Goal: Communication & Community: Answer question/provide support

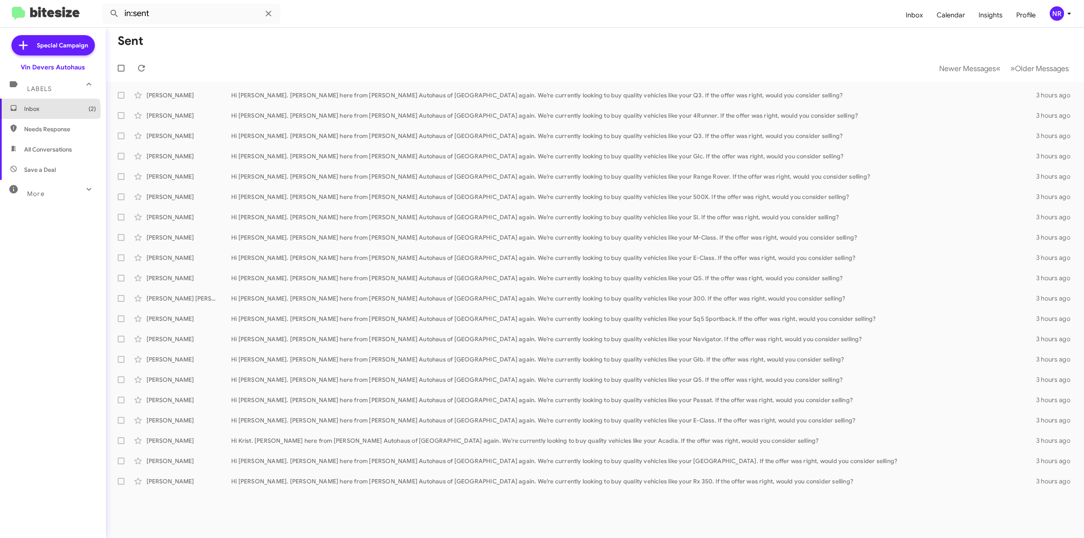
click at [42, 111] on span "Inbox (2)" at bounding box center [60, 109] width 72 height 8
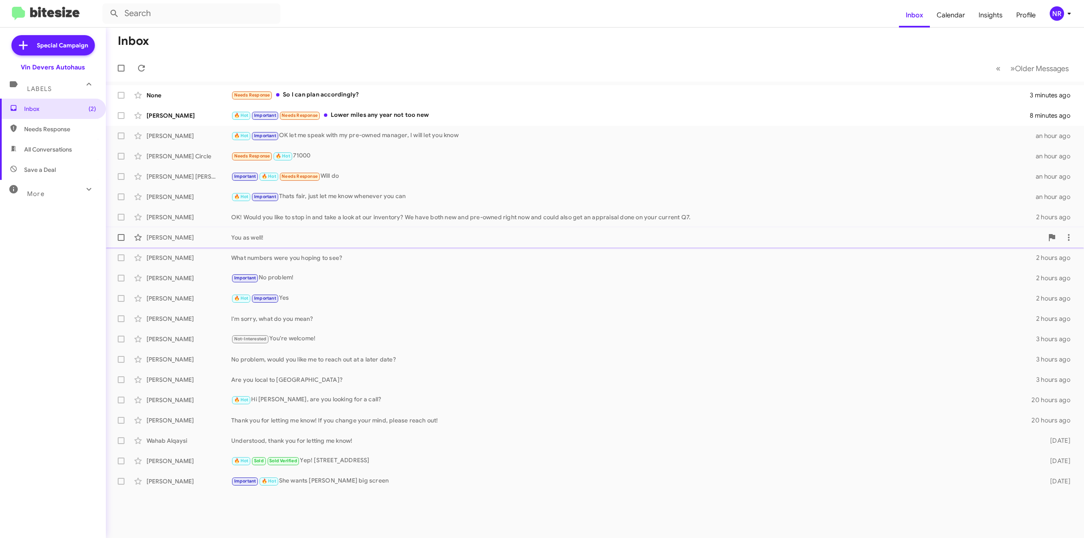
click at [433, 244] on div "[PERSON_NAME] You as well! 2 hours ago" at bounding box center [595, 237] width 965 height 17
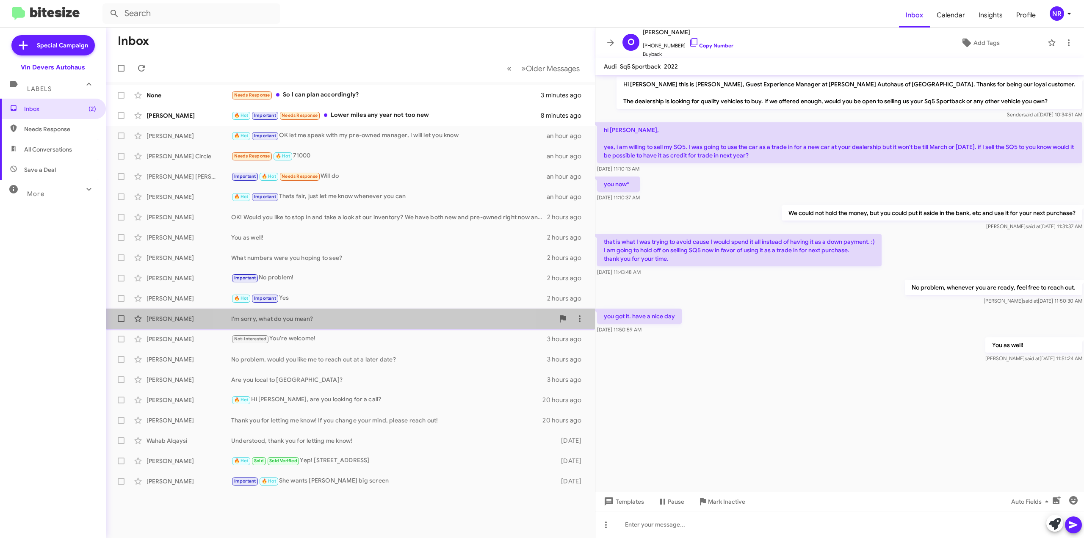
click at [377, 318] on div "I'm sorry, what do you mean?" at bounding box center [392, 319] width 323 height 8
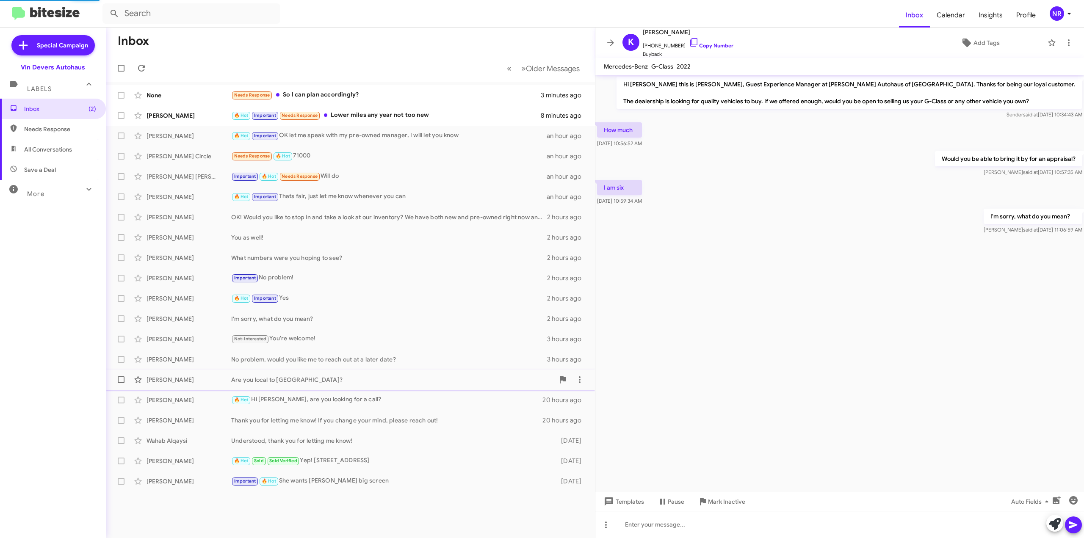
click at [378, 377] on div "Are you local to [GEOGRAPHIC_DATA]?" at bounding box center [392, 380] width 323 height 8
click at [521, 68] on span "»" at bounding box center [523, 68] width 5 height 11
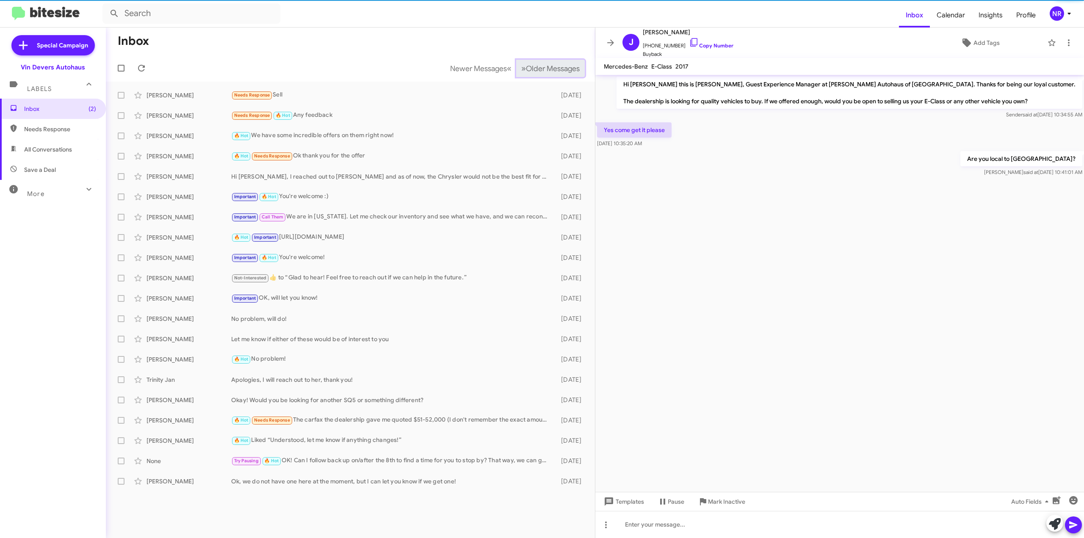
click at [521, 68] on span "»" at bounding box center [523, 68] width 5 height 11
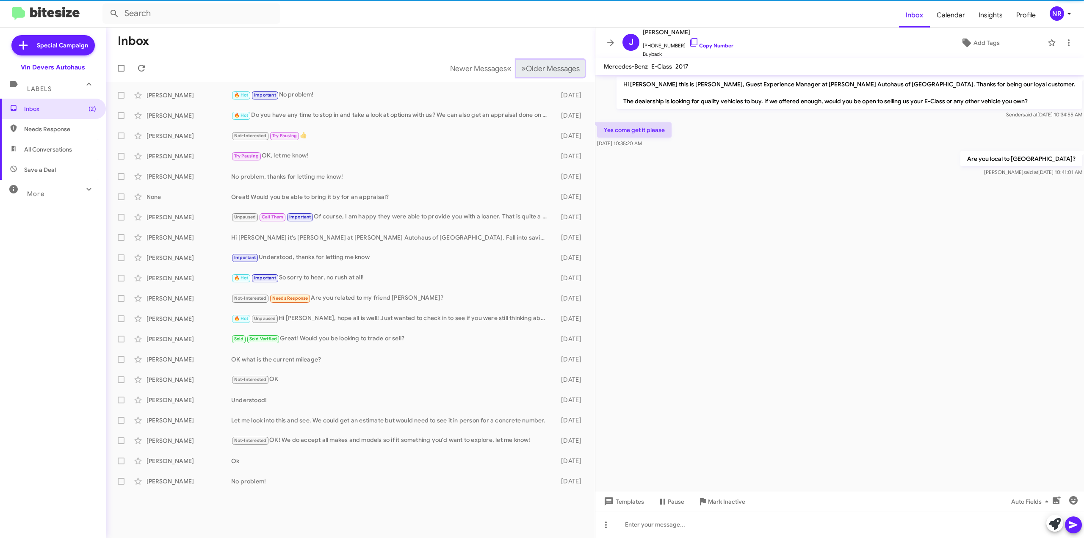
click at [521, 68] on span "»" at bounding box center [523, 68] width 5 height 11
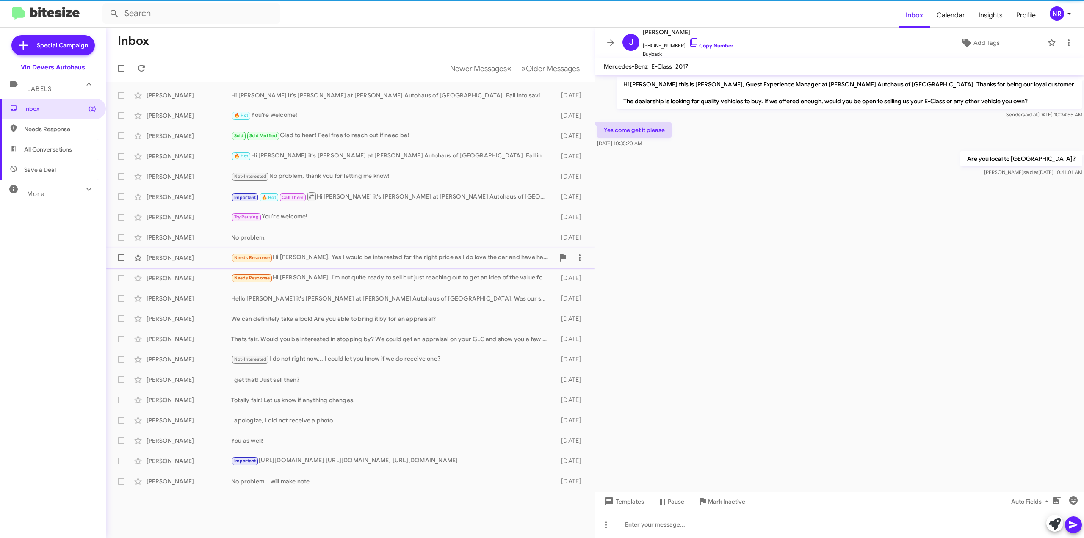
click at [393, 255] on div "Needs Response Hi [PERSON_NAME]! Yes I would be interested for the right price …" at bounding box center [392, 258] width 323 height 10
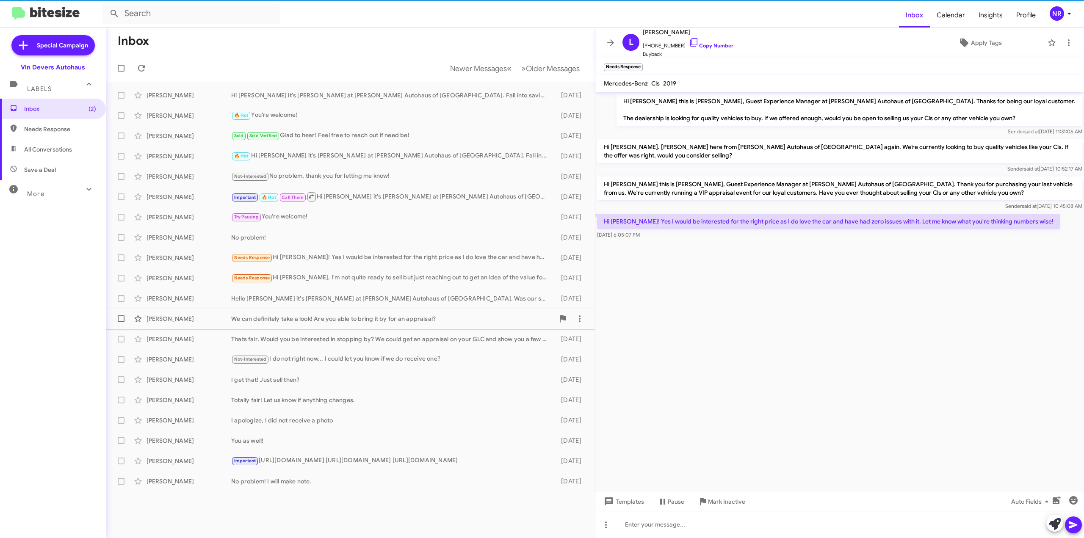
click at [379, 309] on span "[PERSON_NAME] We can definitely take a look! Are you able to bring it by for an…" at bounding box center [350, 319] width 489 height 20
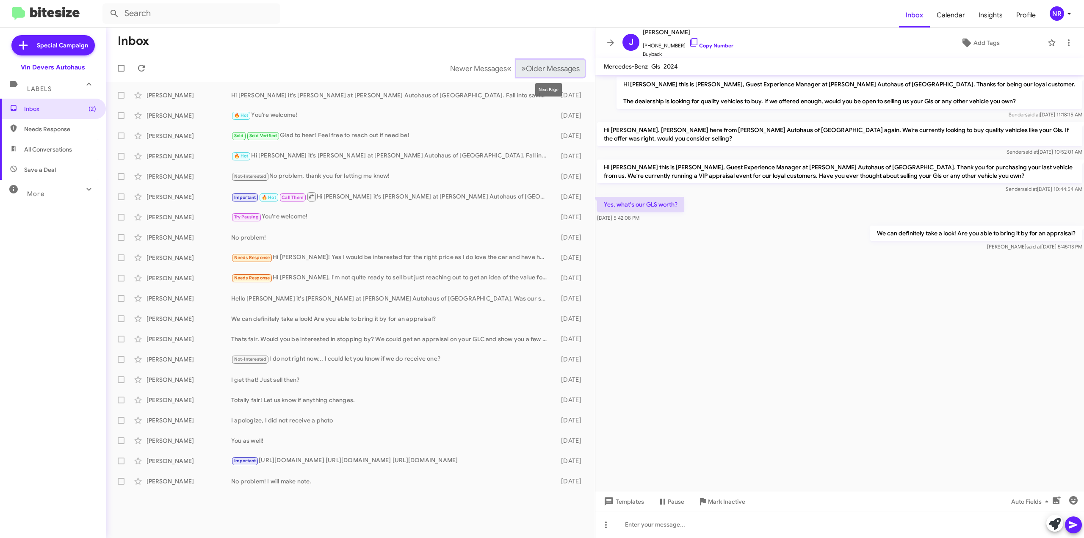
click at [529, 73] on span "Older Messages" at bounding box center [553, 68] width 54 height 9
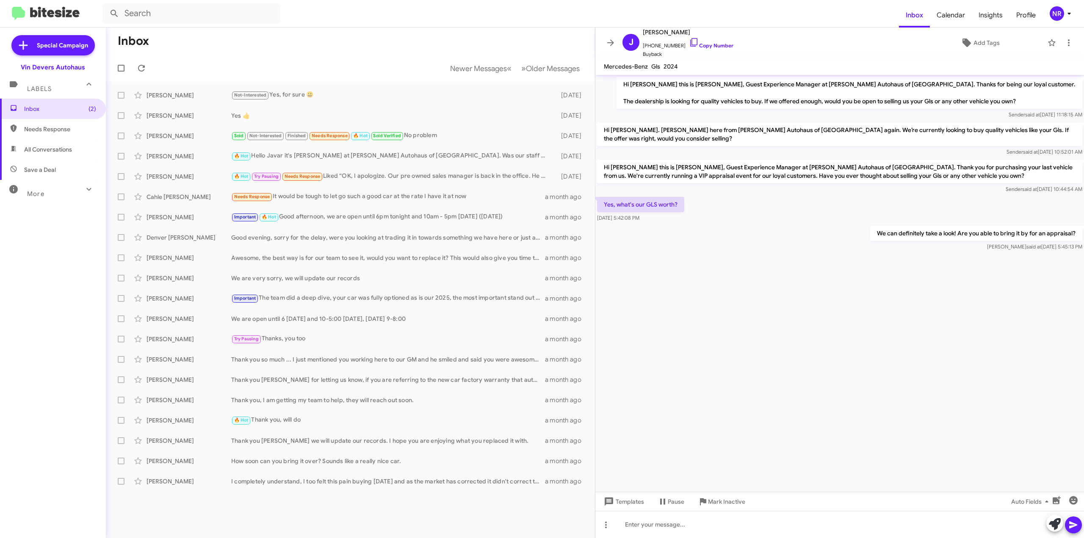
click at [66, 194] on div "More" at bounding box center [44, 191] width 75 height 16
click at [33, 300] on span "Sent" at bounding box center [30, 298] width 12 height 8
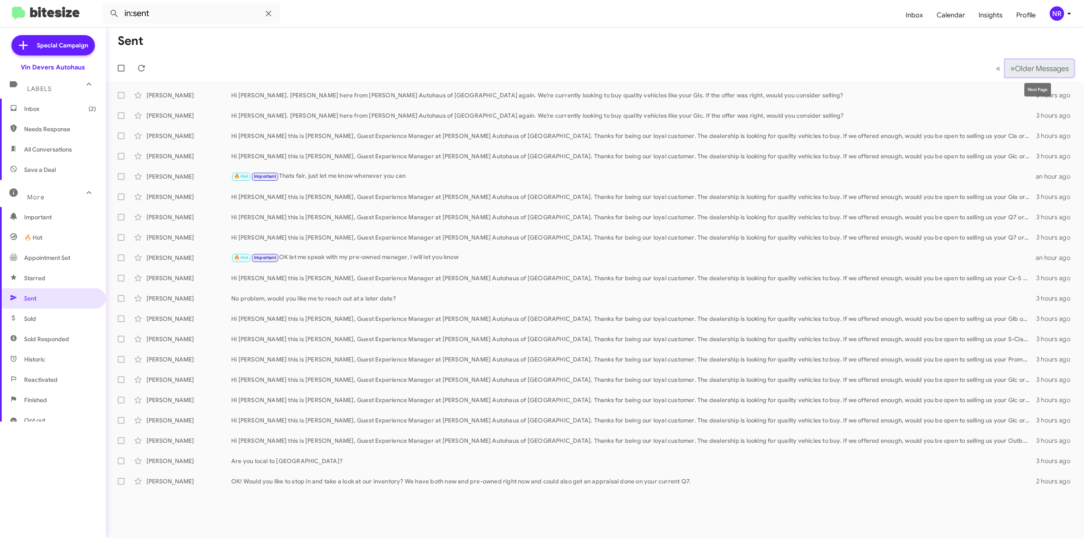
click at [1010, 73] on span "»" at bounding box center [1012, 68] width 5 height 11
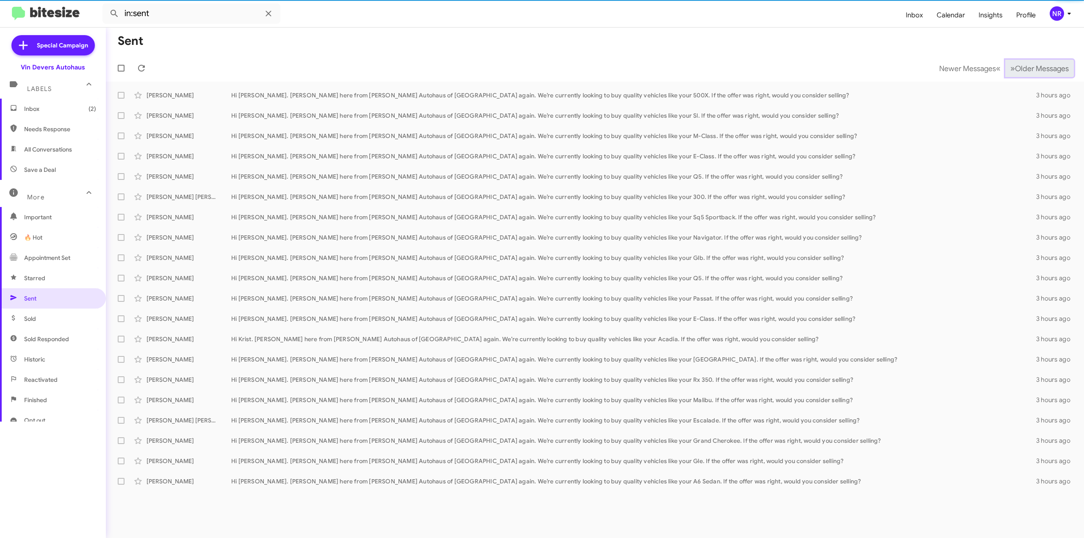
click at [1010, 73] on span "»" at bounding box center [1012, 68] width 5 height 11
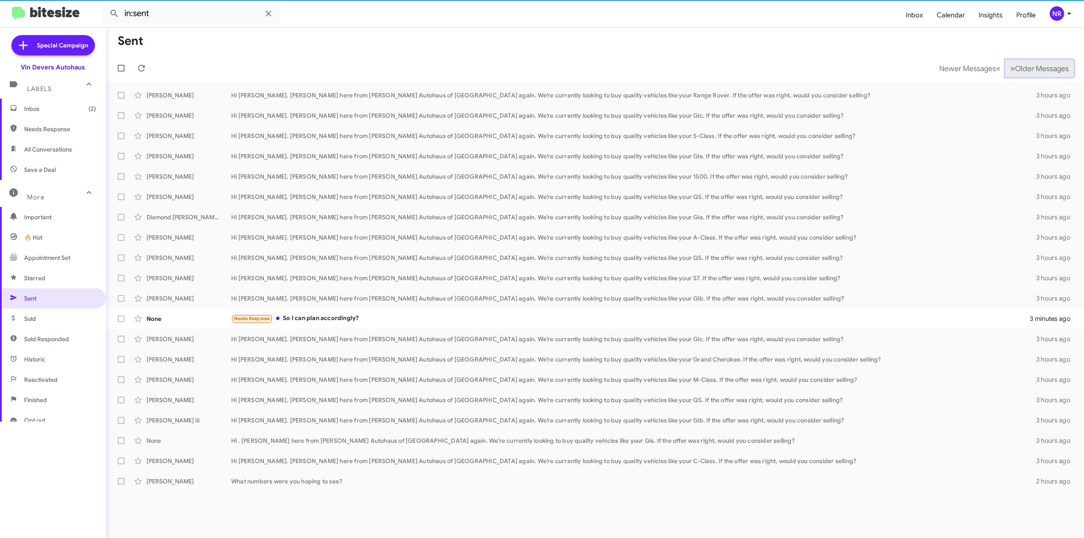
click at [1010, 73] on span "»" at bounding box center [1012, 68] width 5 height 11
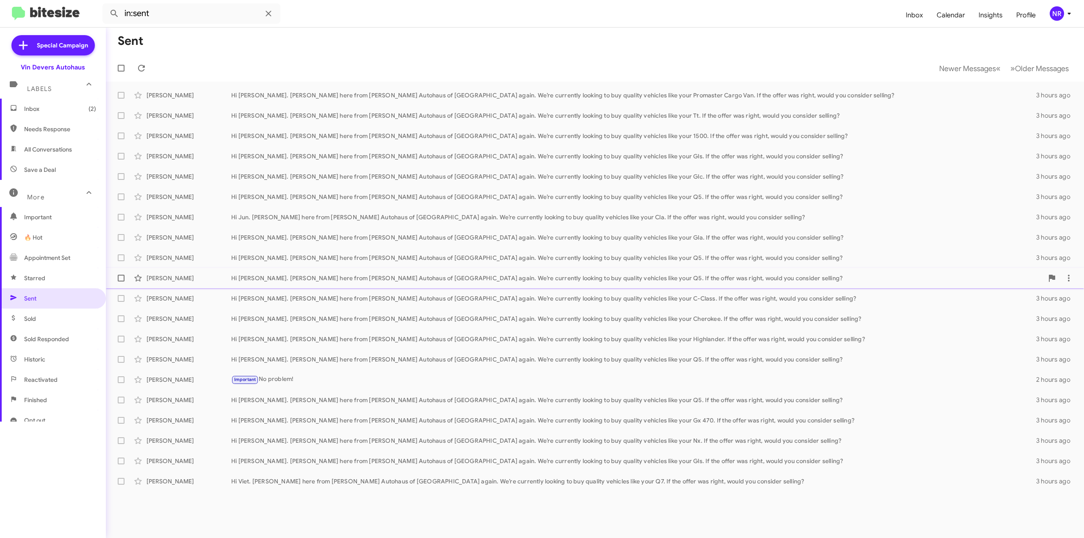
click at [509, 273] on div "[PERSON_NAME] Hi [PERSON_NAME]. [PERSON_NAME] here from [PERSON_NAME] Autohaus …" at bounding box center [595, 278] width 965 height 17
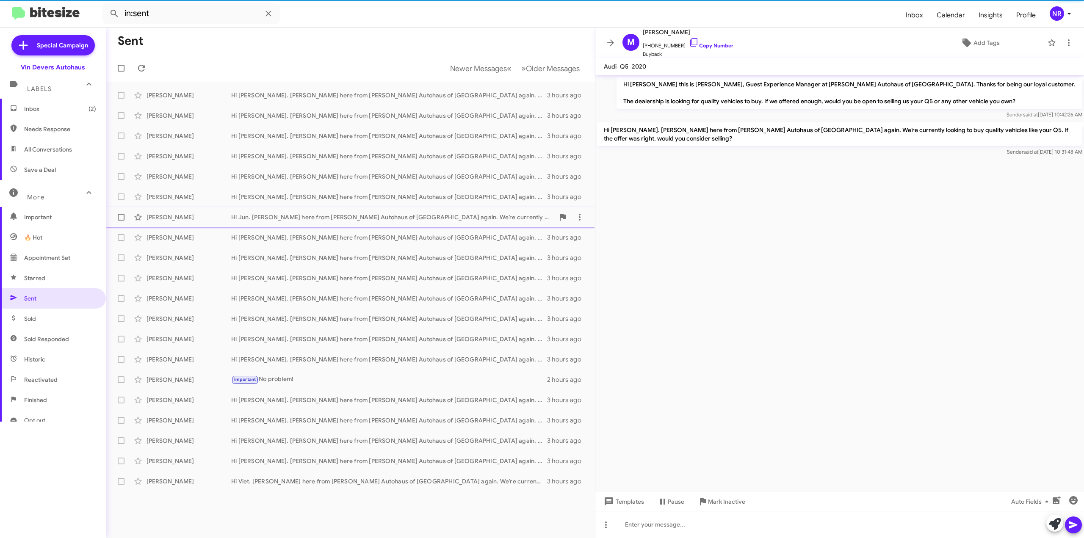
click at [422, 227] on span "[PERSON_NAME] Hi Jun. [PERSON_NAME] here from [PERSON_NAME] Autohaus of [GEOGRA…" at bounding box center [350, 217] width 489 height 20
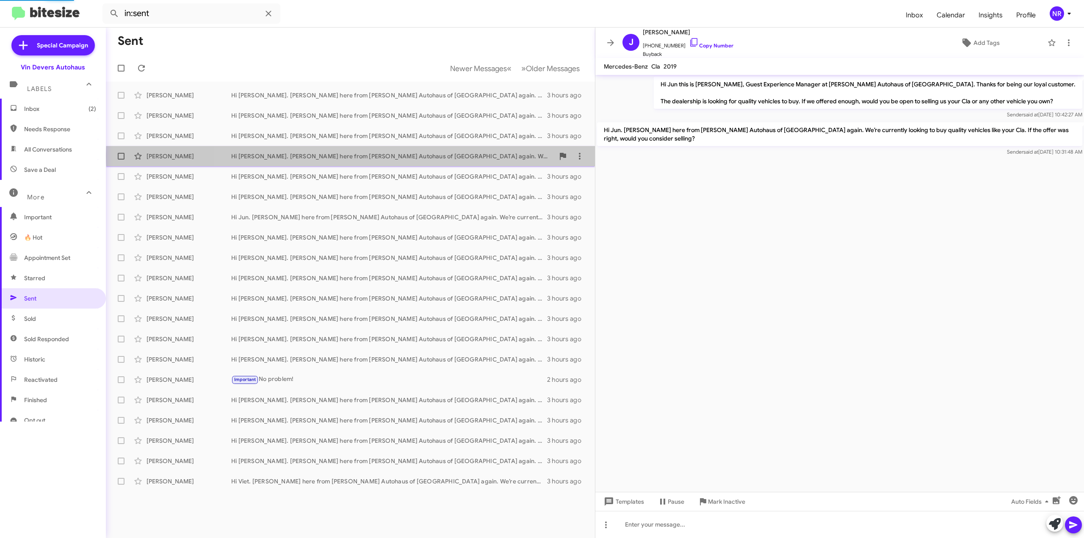
click at [430, 155] on div "Hi [PERSON_NAME]. [PERSON_NAME] here from [PERSON_NAME] Autohaus of [GEOGRAPHIC…" at bounding box center [392, 156] width 323 height 8
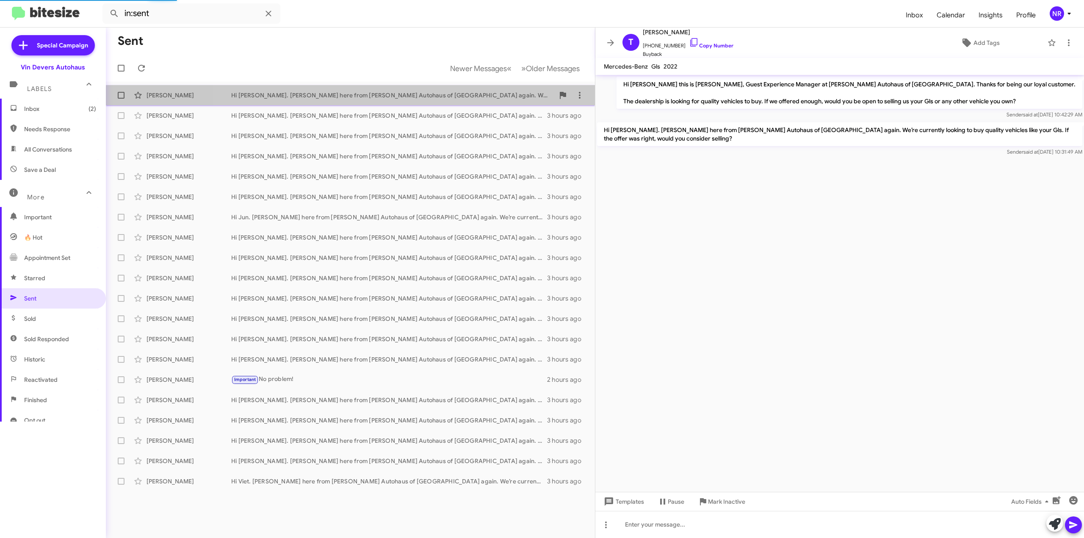
click at [436, 103] on div "[PERSON_NAME] Hi [PERSON_NAME]. [PERSON_NAME] here from [PERSON_NAME] Autohaus …" at bounding box center [351, 95] width 476 height 17
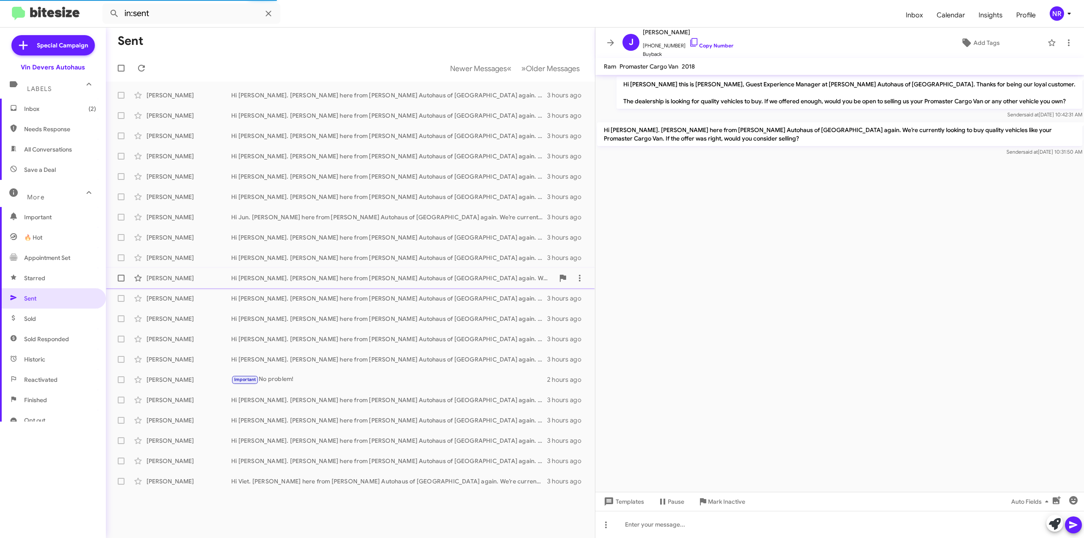
click at [429, 281] on div "Hi [PERSON_NAME]. [PERSON_NAME] here from [PERSON_NAME] Autohaus of [GEOGRAPHIC…" at bounding box center [392, 278] width 323 height 8
click at [413, 413] on div "[PERSON_NAME] Hi [PERSON_NAME]. [PERSON_NAME] here from [PERSON_NAME] Autohaus …" at bounding box center [351, 420] width 476 height 17
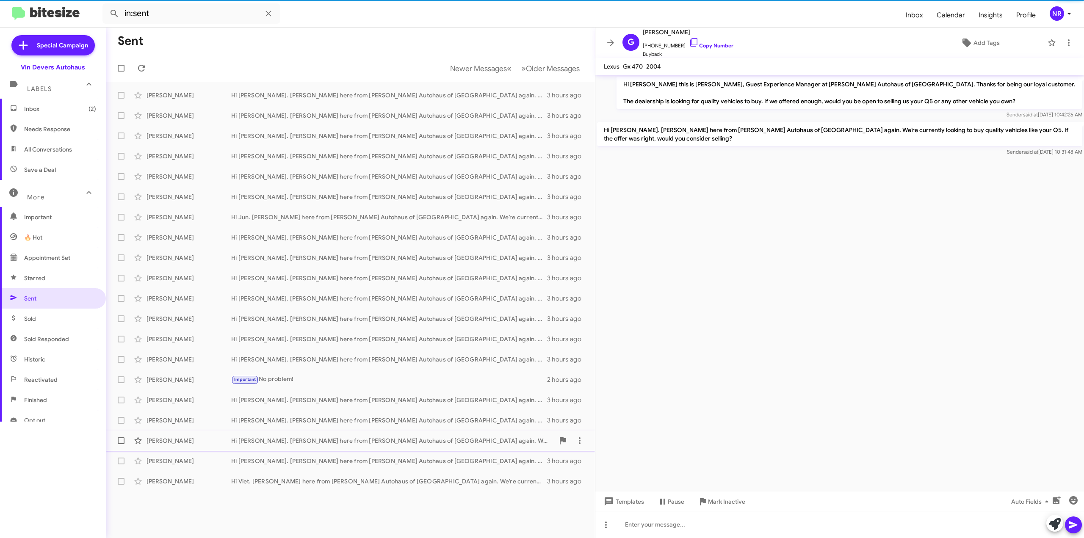
click at [404, 450] on span "[PERSON_NAME] Hi [PERSON_NAME]. [PERSON_NAME] here from [PERSON_NAME] Autohaus …" at bounding box center [350, 441] width 489 height 20
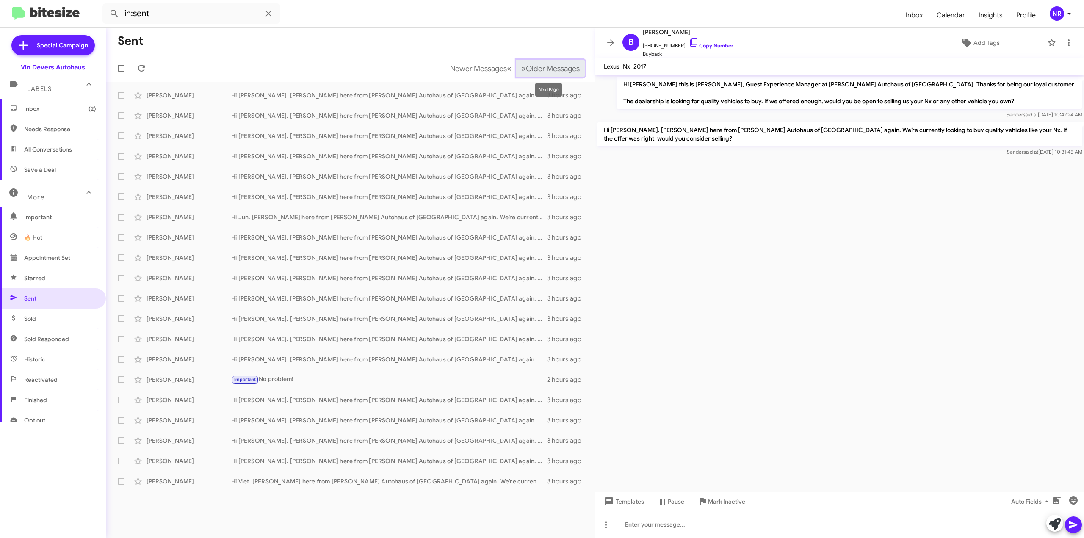
click at [551, 74] on button "» Next Older Messages" at bounding box center [550, 68] width 69 height 17
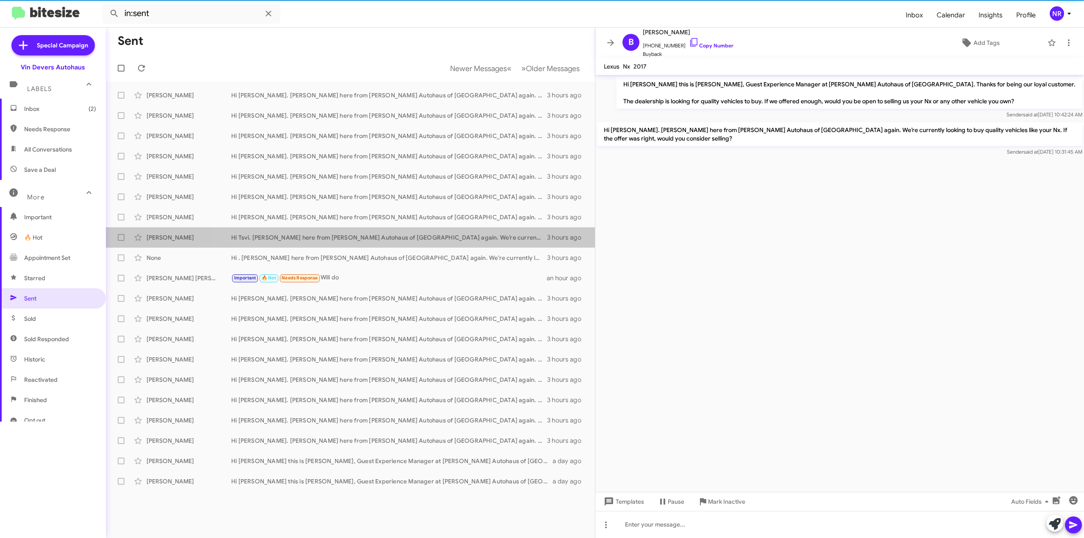
click at [416, 235] on div "Hi Tsvi. [PERSON_NAME] here from [PERSON_NAME] Autohaus of [GEOGRAPHIC_DATA] ag…" at bounding box center [389, 237] width 316 height 8
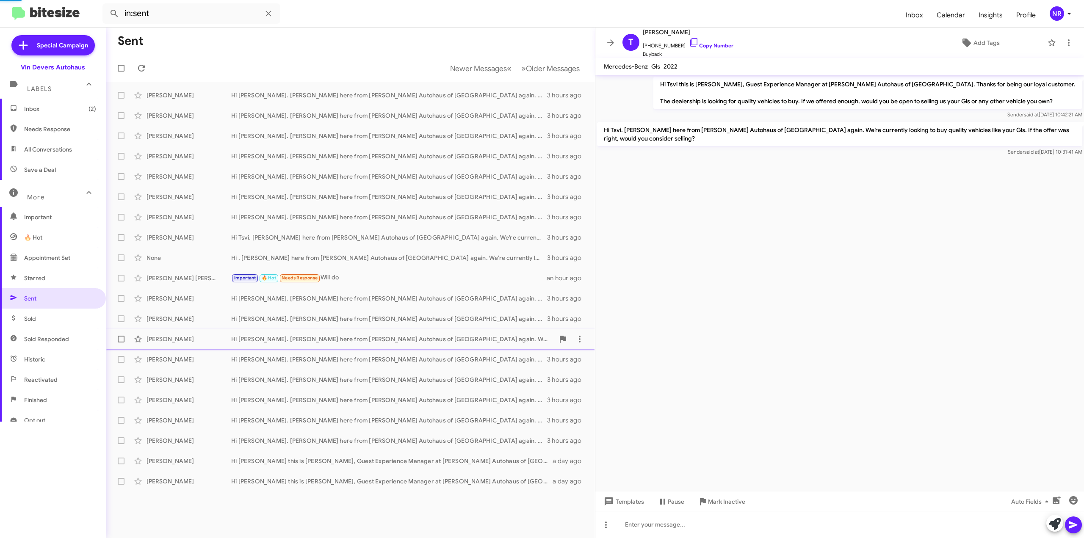
click at [401, 339] on div "Hi [PERSON_NAME]. [PERSON_NAME] here from [PERSON_NAME] Autohaus of [GEOGRAPHIC…" at bounding box center [392, 339] width 323 height 8
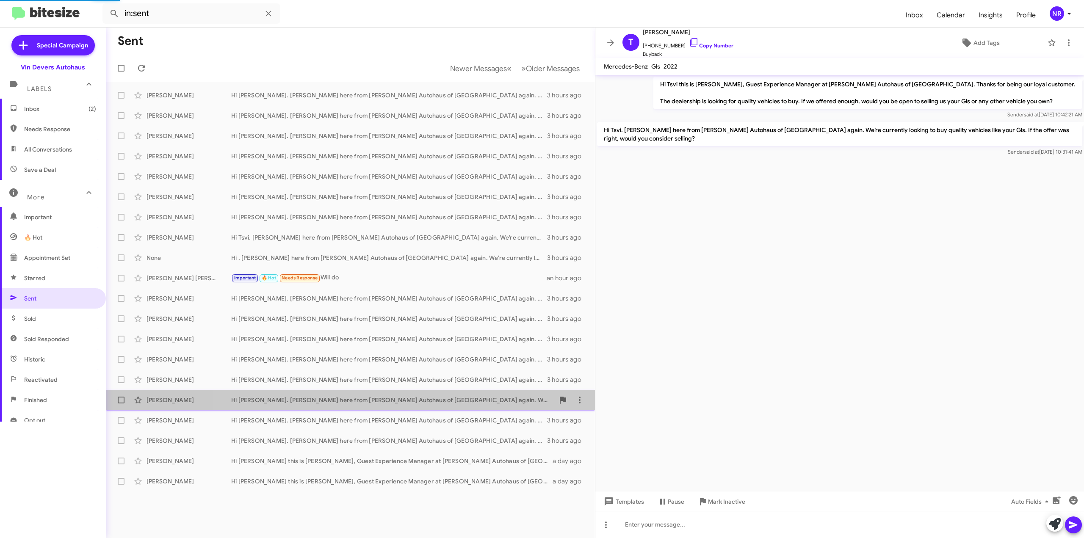
click at [393, 402] on div "Hi [PERSON_NAME]. [PERSON_NAME] here from [PERSON_NAME] Autohaus of [GEOGRAPHIC…" at bounding box center [392, 400] width 323 height 8
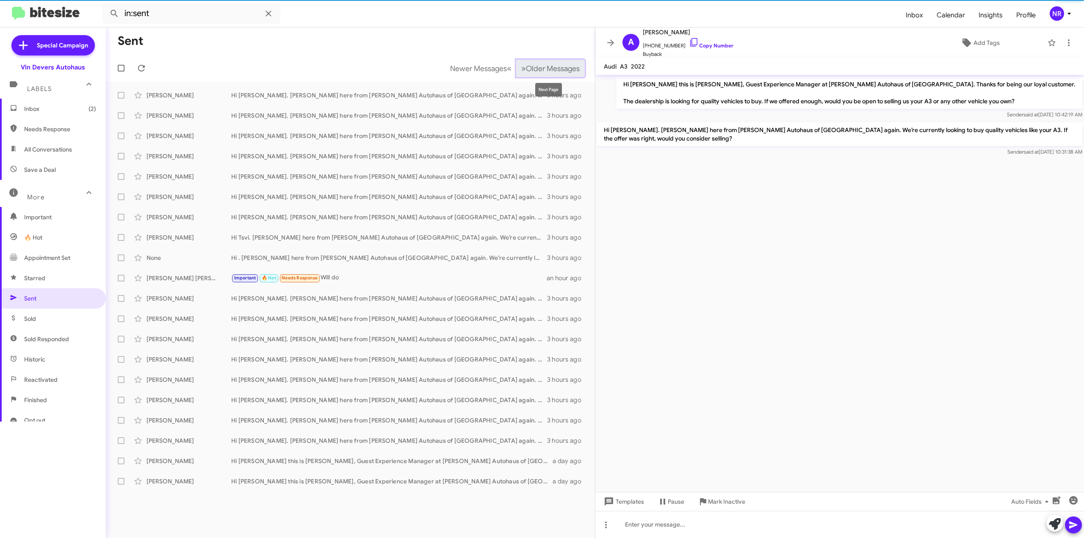
click at [556, 75] on button "» Next Older Messages" at bounding box center [550, 68] width 69 height 17
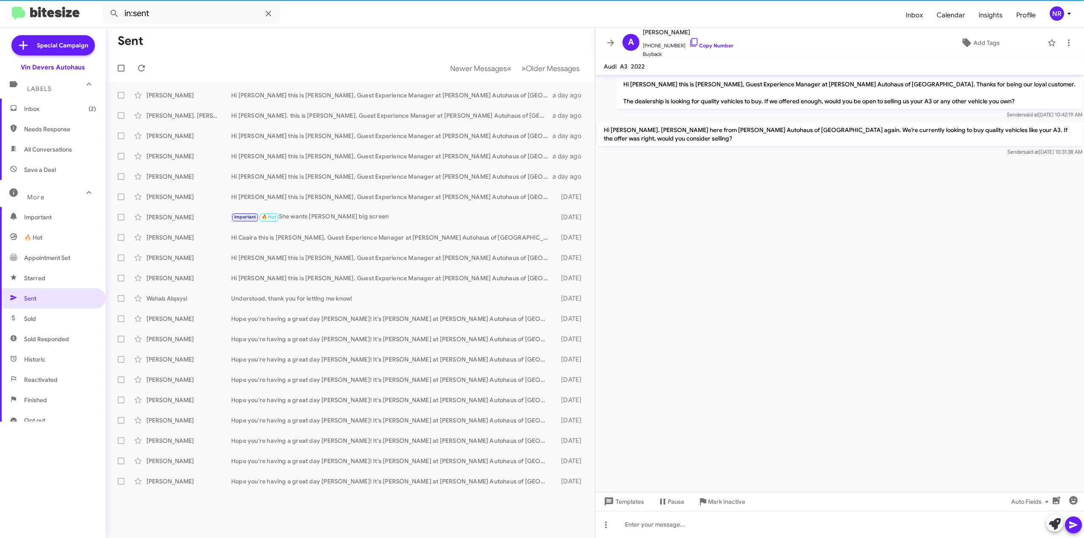
click at [404, 172] on div "[PERSON_NAME] Hi [PERSON_NAME] this is [PERSON_NAME], Guest Experience Manager …" at bounding box center [351, 176] width 476 height 17
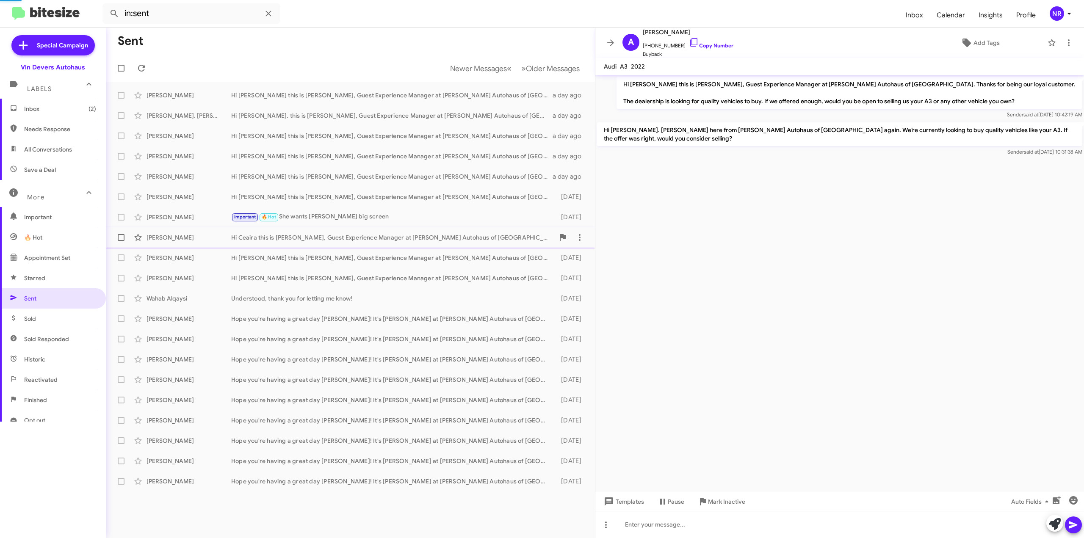
click at [400, 234] on div "Hi Ceaira this is [PERSON_NAME], Guest Experience Manager at [PERSON_NAME] Auto…" at bounding box center [392, 237] width 323 height 8
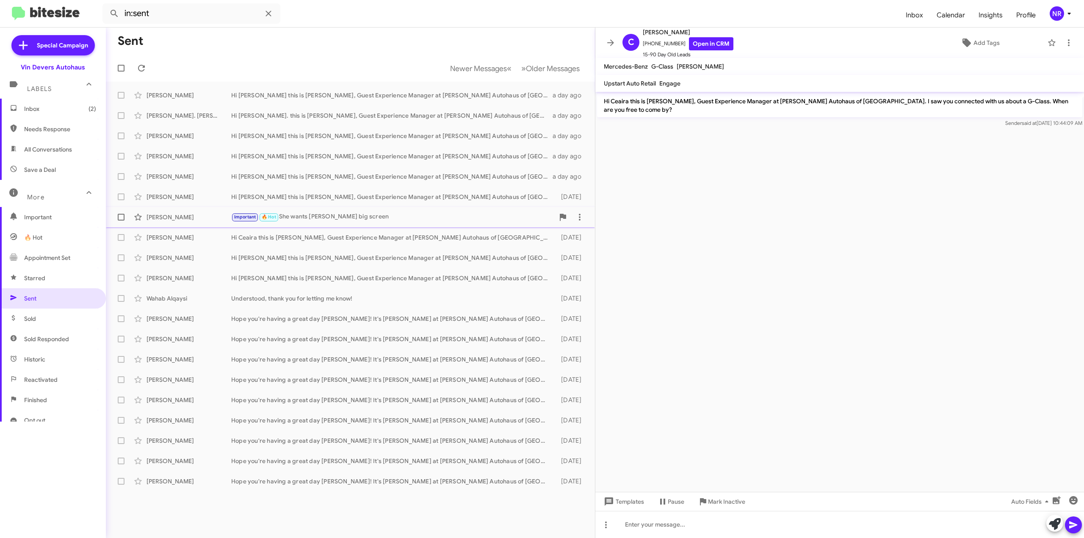
click at [399, 222] on div "[PERSON_NAME] Important 🔥 Hot She wants [PERSON_NAME] big screen [DATE]" at bounding box center [351, 217] width 476 height 17
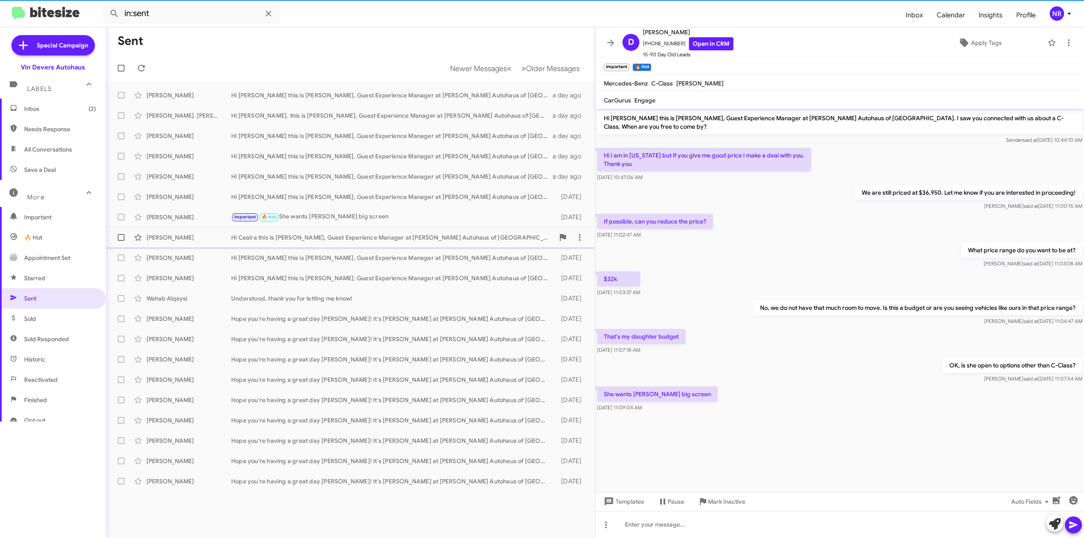
click at [398, 236] on div "Hi Ceaira this is [PERSON_NAME], Guest Experience Manager at [PERSON_NAME] Auto…" at bounding box center [392, 237] width 323 height 8
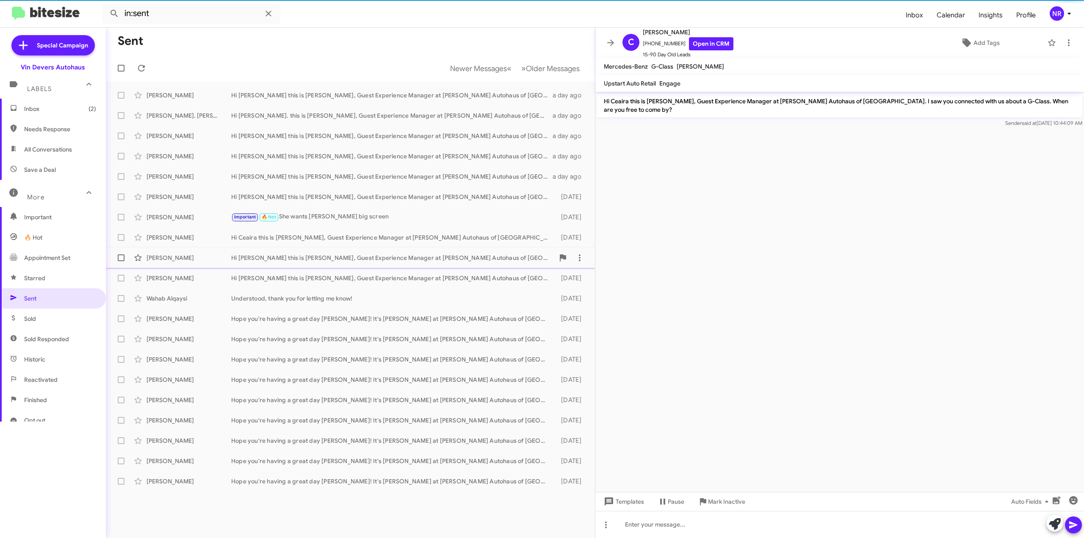
click at [400, 253] on div "[PERSON_NAME] Hi [PERSON_NAME] this is [PERSON_NAME], Guest Experience Manager …" at bounding box center [351, 257] width 476 height 17
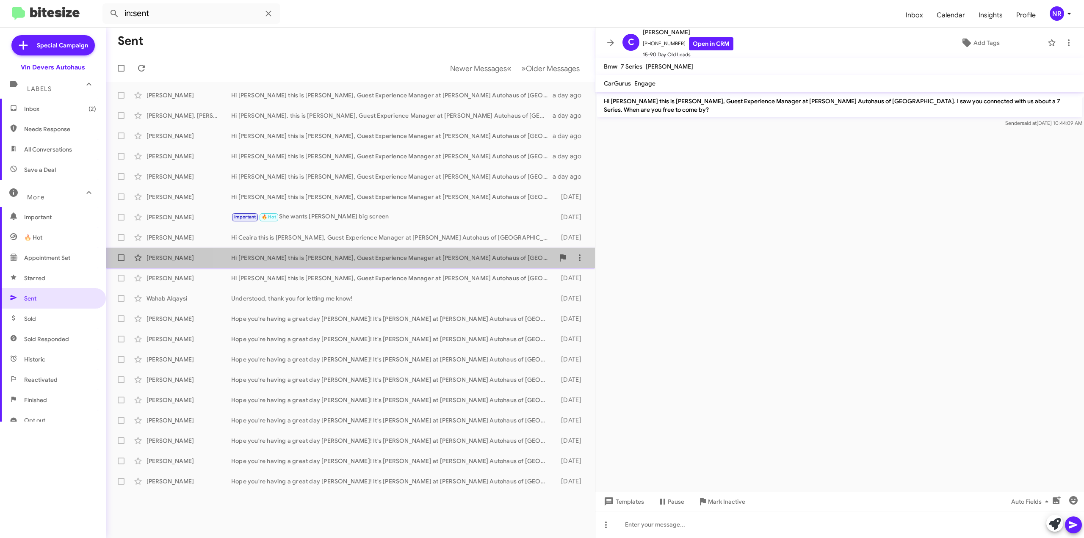
click at [401, 266] on div "[PERSON_NAME] Hi [PERSON_NAME] this is [PERSON_NAME], Guest Experience Manager …" at bounding box center [351, 257] width 476 height 17
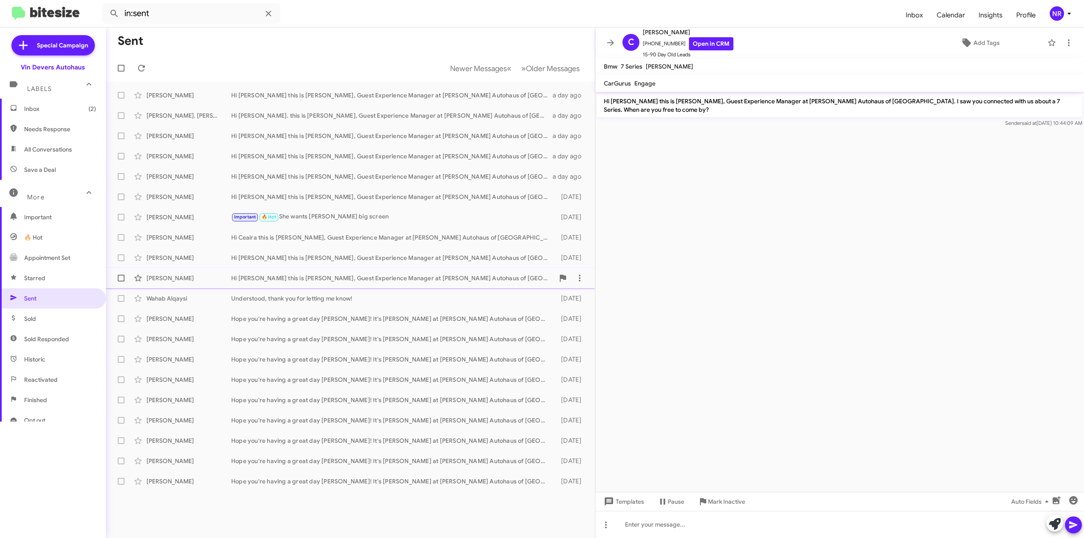
click at [400, 280] on div "Hi [PERSON_NAME] this is [PERSON_NAME], Guest Experience Manager at [PERSON_NAM…" at bounding box center [392, 278] width 323 height 8
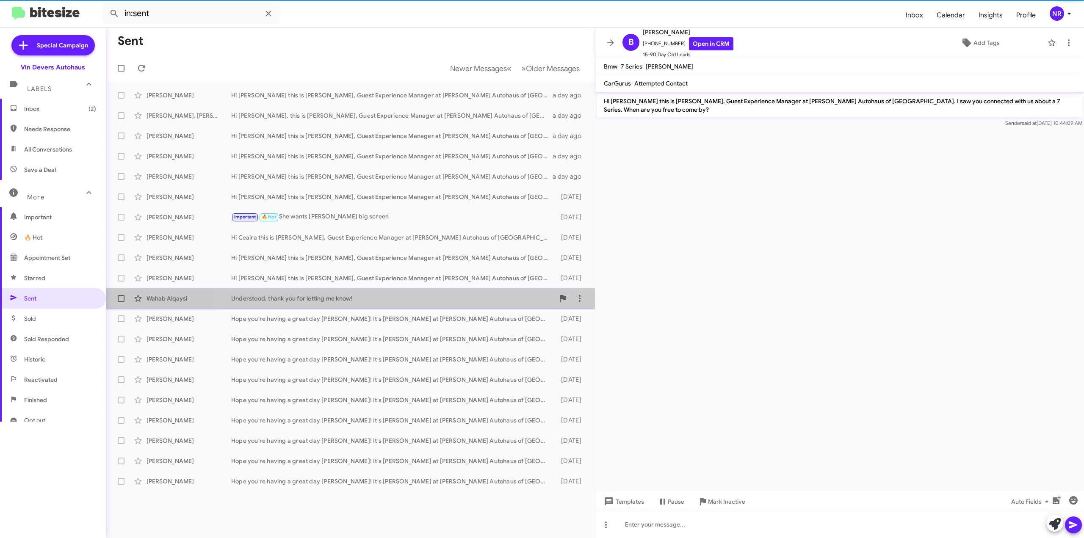
click at [402, 299] on div "Understood, thank you for letting me know!" at bounding box center [392, 298] width 323 height 8
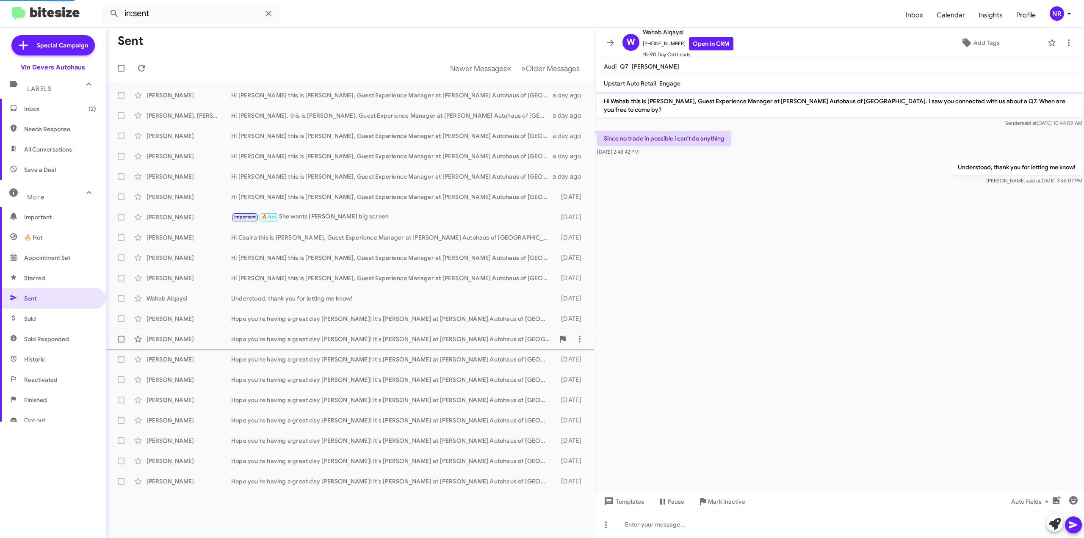
click at [401, 329] on span "[PERSON_NAME] Hope you're having a great day [PERSON_NAME]! It's [PERSON_NAME] …" at bounding box center [350, 339] width 489 height 20
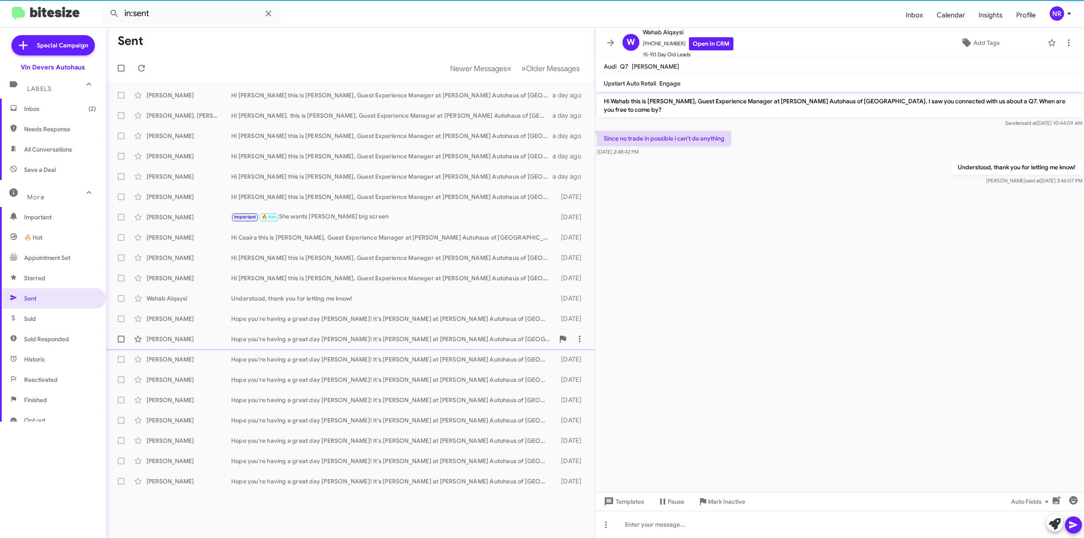
scroll to position [44, 0]
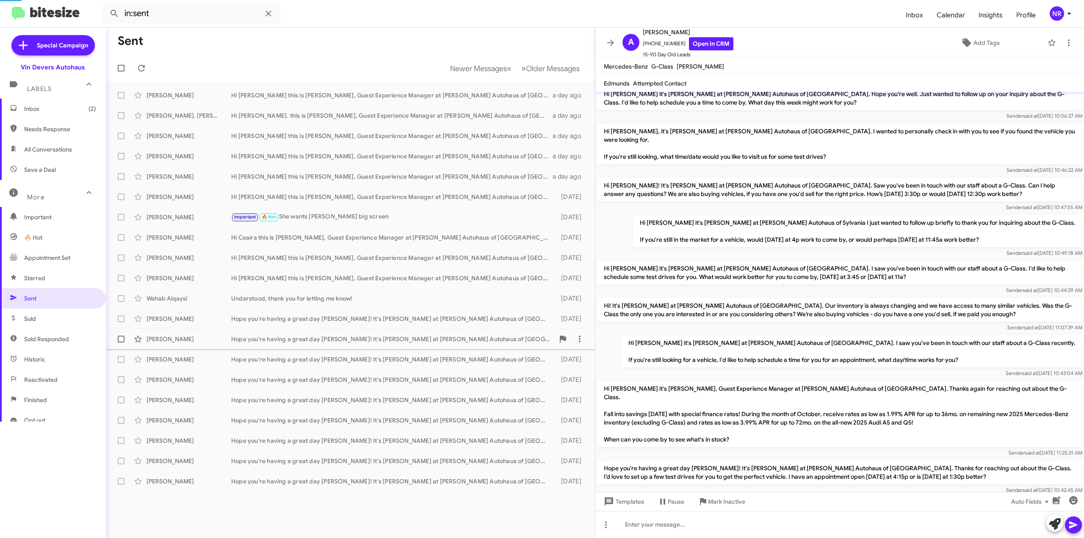
click at [399, 348] on span "[PERSON_NAME] Hope you're having a great day [PERSON_NAME]! It's [PERSON_NAME] …" at bounding box center [350, 339] width 489 height 20
click at [397, 371] on span "[PERSON_NAME] Hope you're having a great day [PERSON_NAME]! It's [PERSON_NAME] …" at bounding box center [350, 380] width 489 height 20
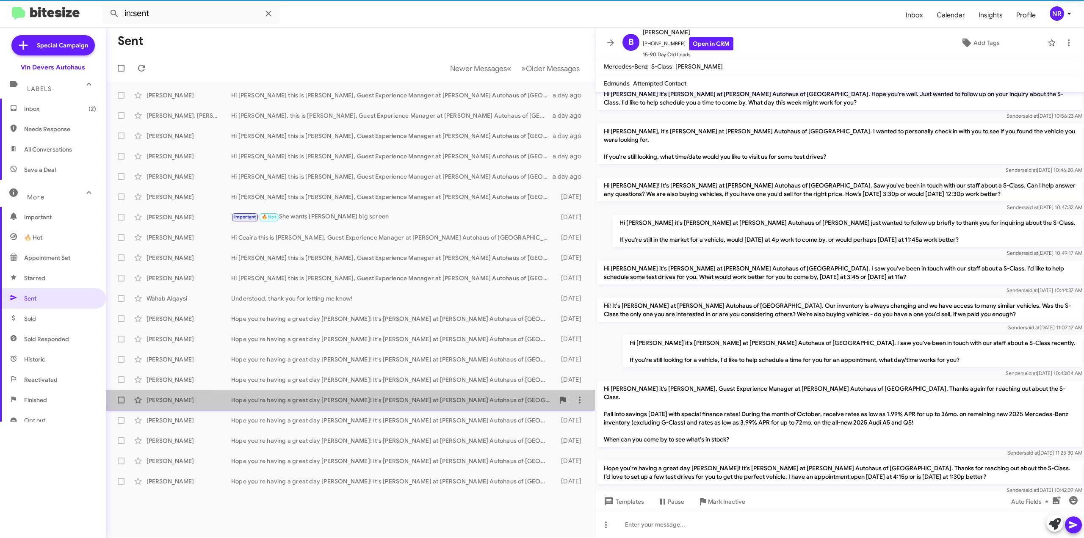
click at [393, 391] on span "[PERSON_NAME] Hope you're having a great day [PERSON_NAME]! It's [PERSON_NAME] …" at bounding box center [350, 400] width 489 height 20
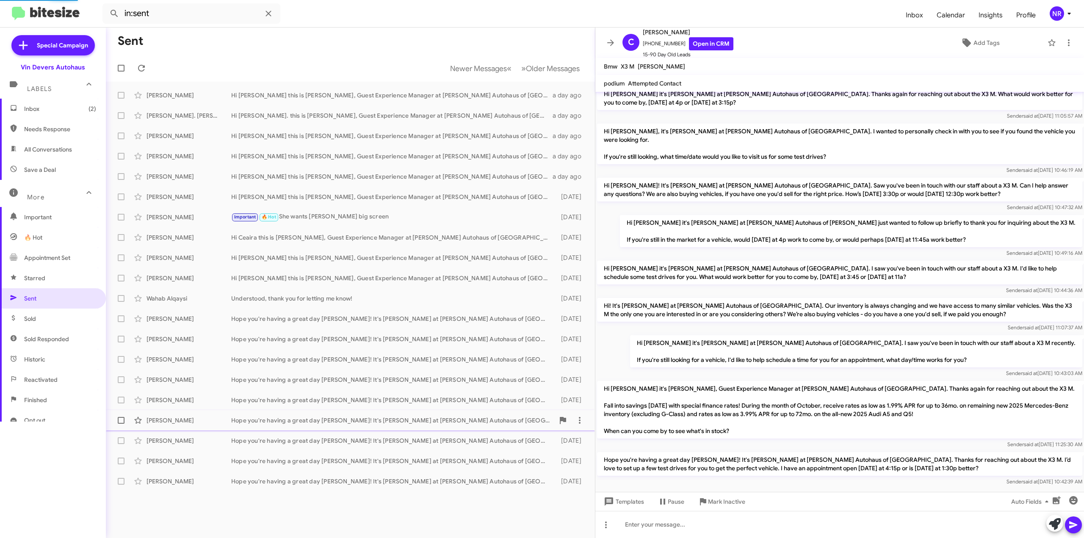
click at [390, 416] on div "[PERSON_NAME] Hope you're having a great day [PERSON_NAME]! It's [PERSON_NAME] …" at bounding box center [351, 420] width 476 height 17
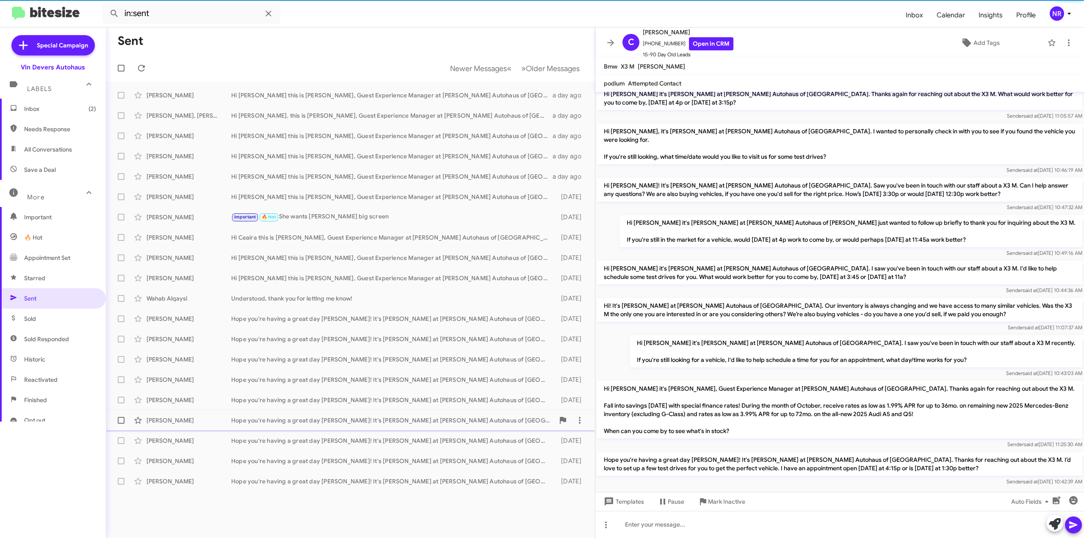
scroll to position [55, 0]
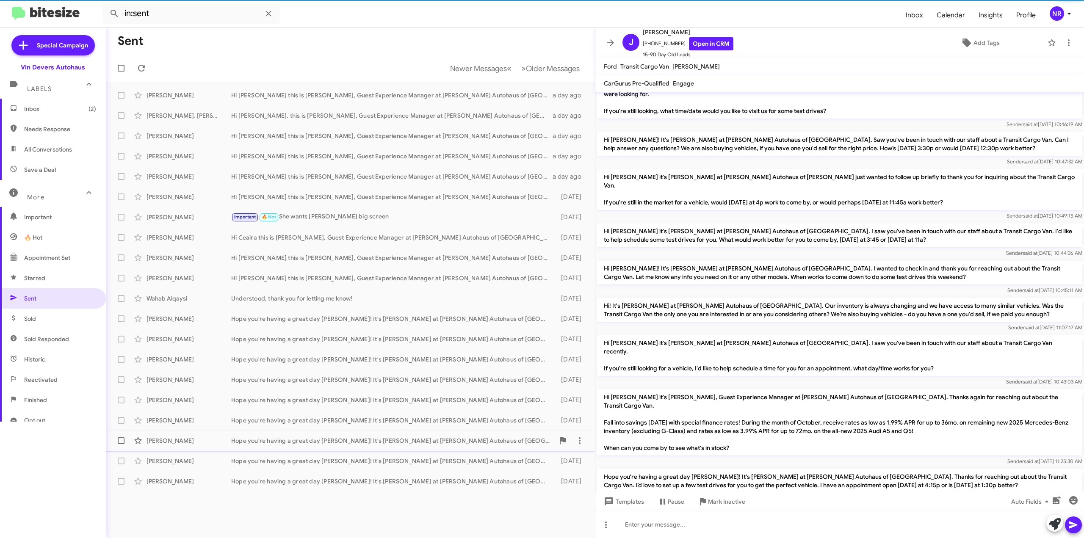
click at [390, 439] on div "Hope you're having a great day [PERSON_NAME]! It's [PERSON_NAME] at [PERSON_NAM…" at bounding box center [392, 441] width 323 height 8
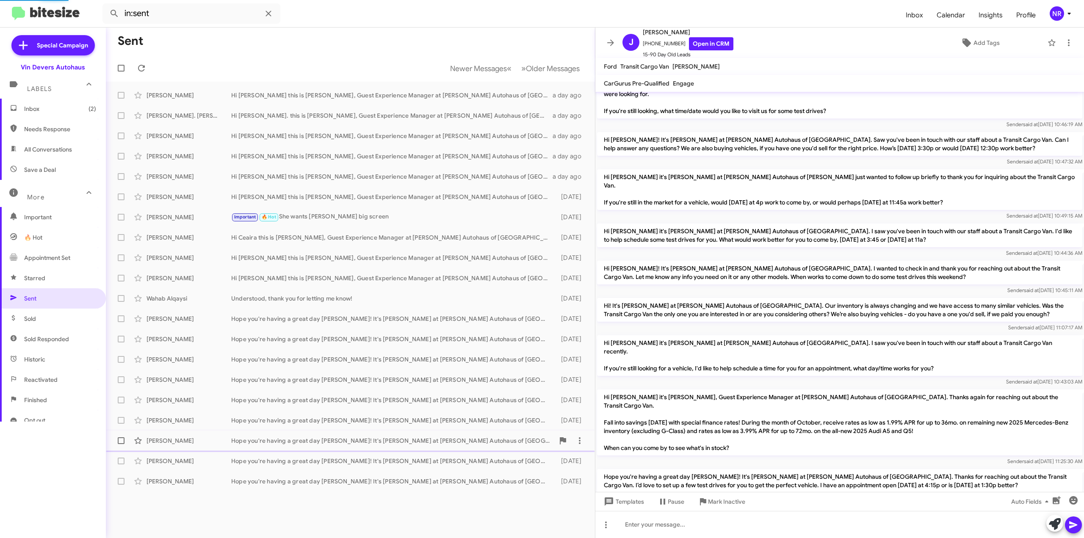
scroll to position [44, 0]
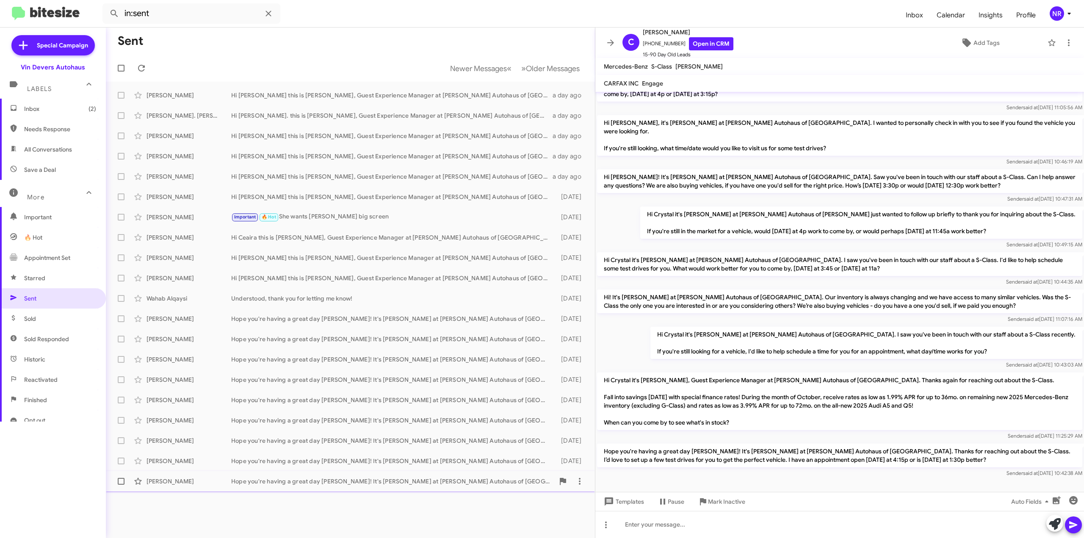
click at [389, 475] on div "[PERSON_NAME] Hope you're having a great day [PERSON_NAME]! It's [PERSON_NAME] …" at bounding box center [351, 481] width 476 height 17
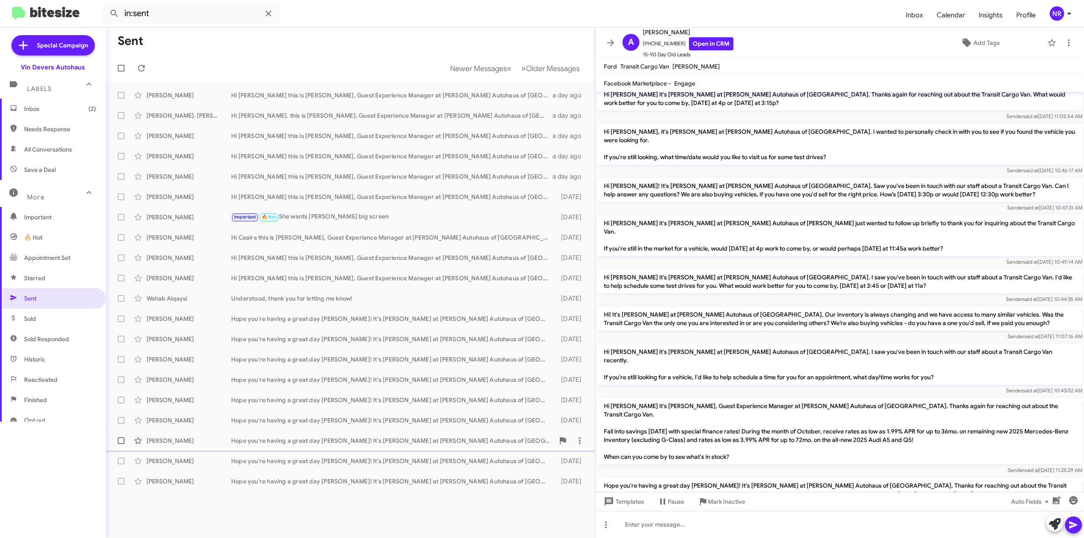
scroll to position [44, 0]
click at [526, 72] on span "Older Messages" at bounding box center [553, 68] width 54 height 9
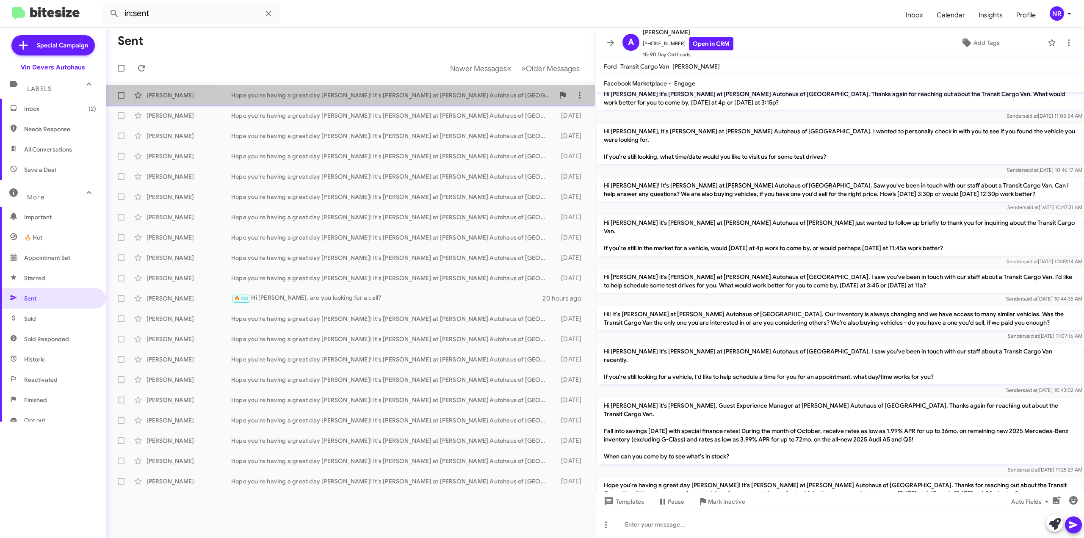
click at [425, 100] on div "[PERSON_NAME] Hope you're having a great day [PERSON_NAME]! It's [PERSON_NAME] …" at bounding box center [351, 95] width 476 height 17
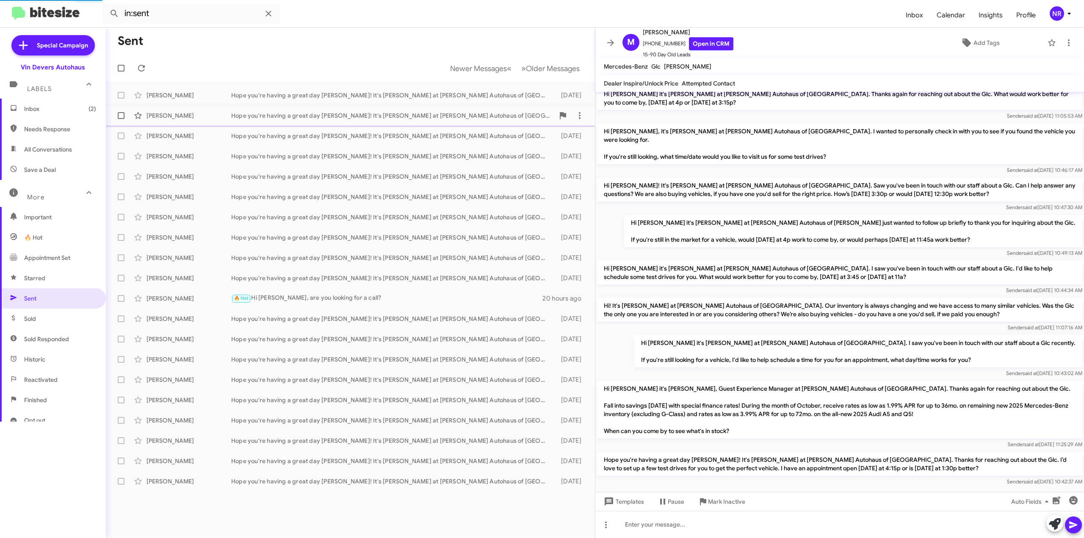
click at [427, 114] on div "Hope you're having a great day [PERSON_NAME]! It's [PERSON_NAME] at [PERSON_NAM…" at bounding box center [392, 115] width 323 height 8
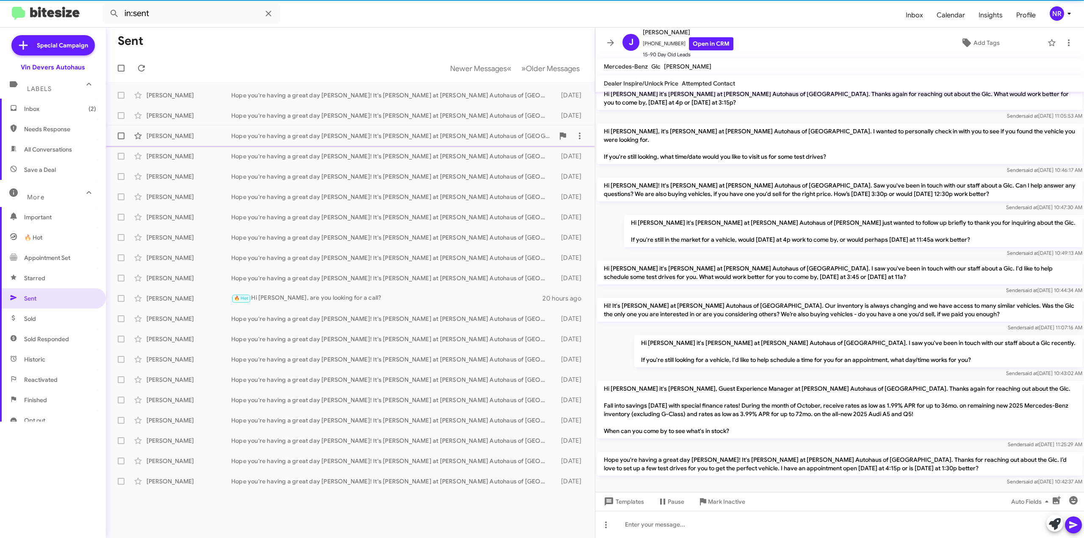
click at [427, 140] on div "Hope you're having a great day [PERSON_NAME]! It's [PERSON_NAME] at [PERSON_NAM…" at bounding box center [392, 136] width 323 height 8
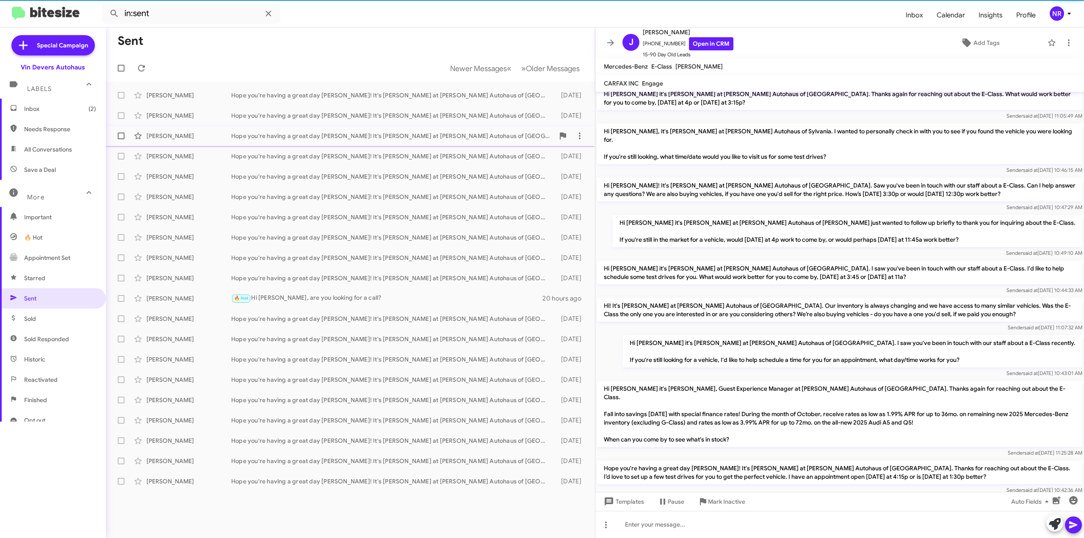
click at [413, 131] on div "[PERSON_NAME] Hope you're having a great day [PERSON_NAME]! It's [PERSON_NAME] …" at bounding box center [351, 135] width 476 height 17
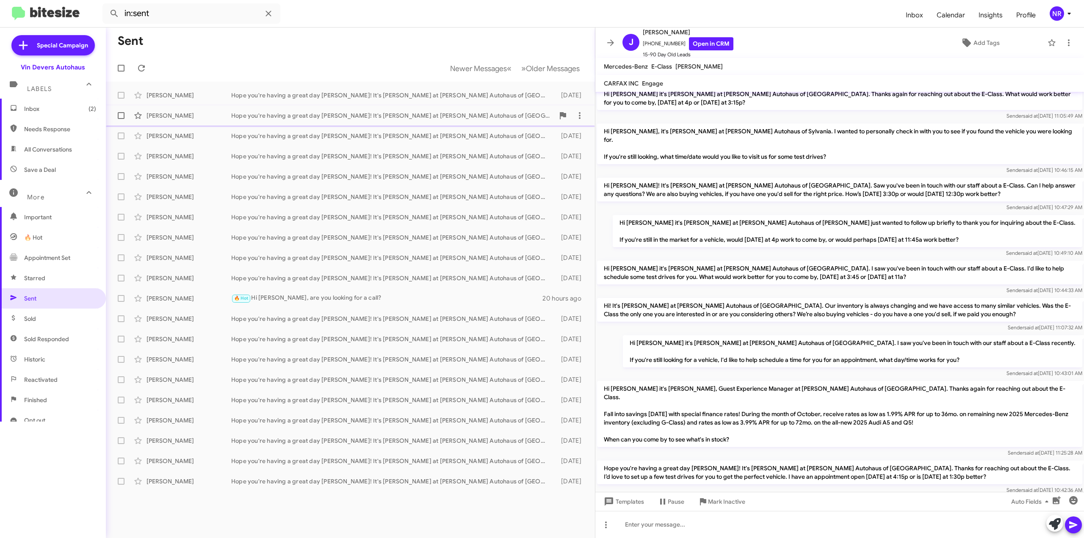
click at [415, 117] on div "Hope you're having a great day [PERSON_NAME]! It's [PERSON_NAME] at [PERSON_NAM…" at bounding box center [392, 115] width 323 height 8
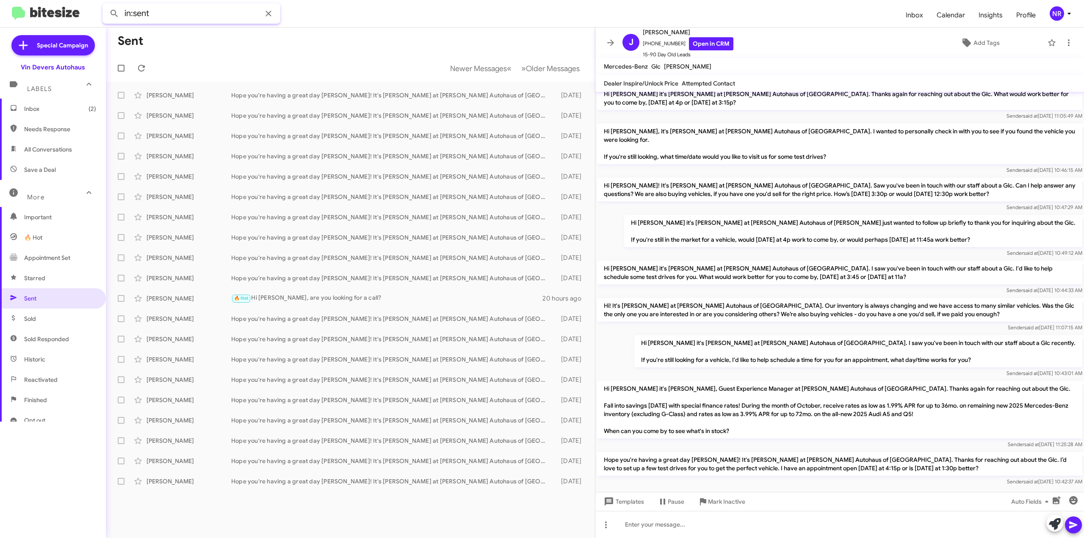
click at [167, 15] on input "in:sent" at bounding box center [191, 13] width 178 height 20
click at [106, 5] on button at bounding box center [114, 13] width 17 height 17
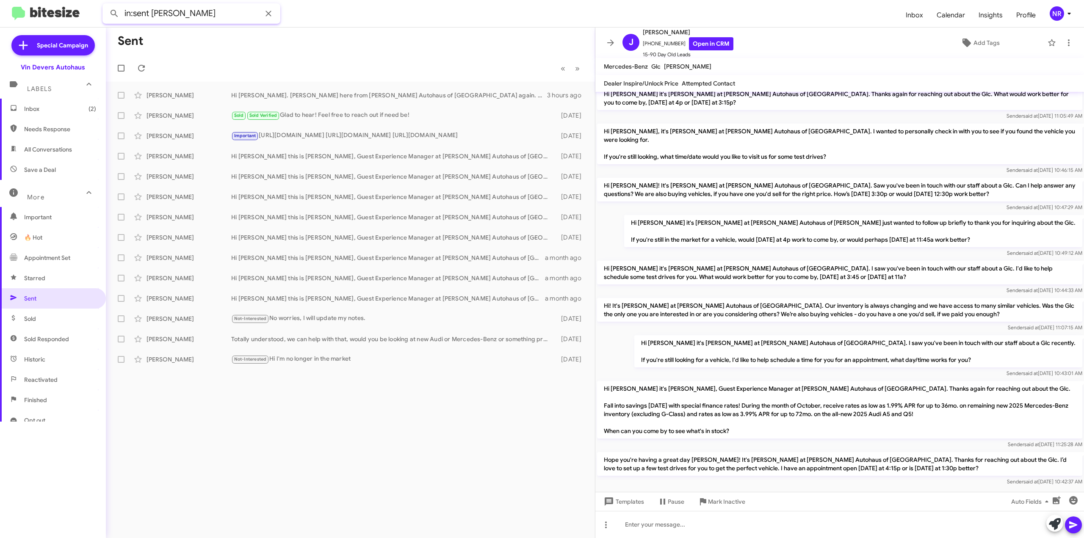
click at [220, 13] on input "in:sent [PERSON_NAME]" at bounding box center [191, 13] width 178 height 20
click at [106, 5] on button at bounding box center [114, 13] width 17 height 17
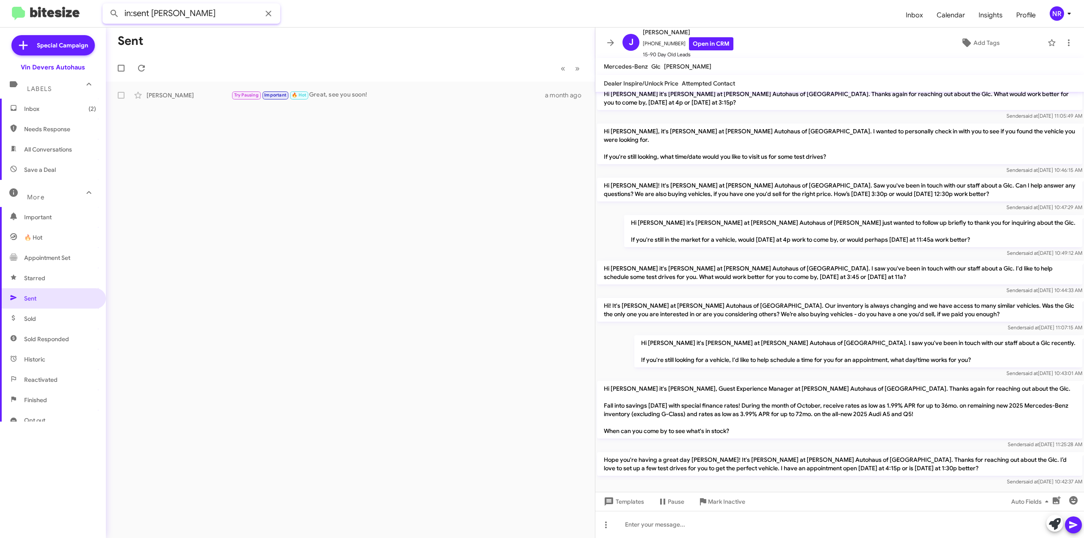
click at [106, 5] on button at bounding box center [114, 13] width 17 height 17
click at [198, 17] on input "in:sent [PERSON_NAME]" at bounding box center [191, 13] width 178 height 20
click at [106, 5] on button at bounding box center [114, 13] width 17 height 17
type input "in:sent [PERSON_NAME]"
click at [106, 5] on button at bounding box center [114, 13] width 17 height 17
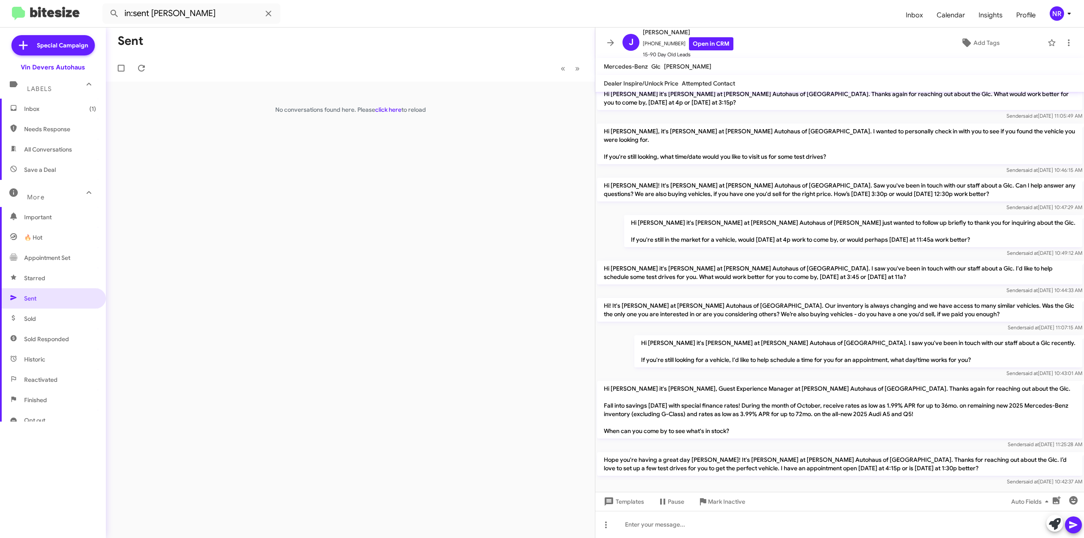
click at [1041, 74] on mat-toolbar "Mercedes-Benz Glc [PERSON_NAME]" at bounding box center [839, 66] width 489 height 17
